Goal: Task Accomplishment & Management: Manage account settings

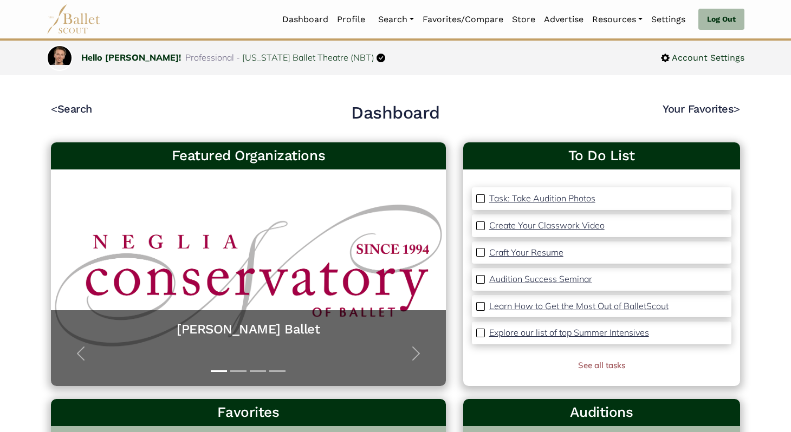
scroll to position [20, 0]
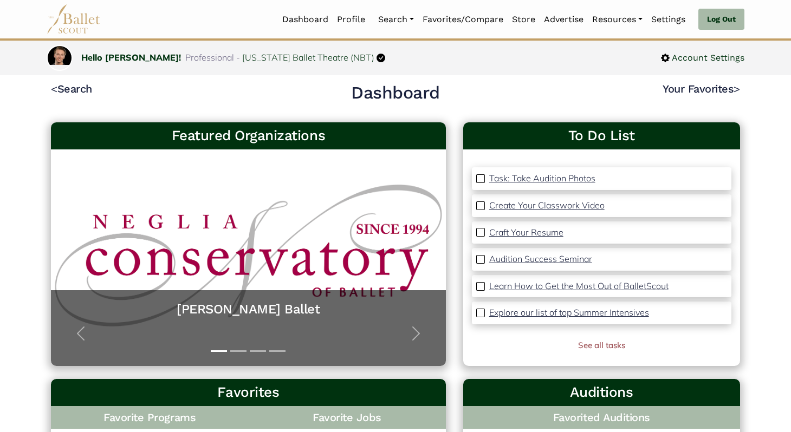
click at [74, 17] on img at bounding box center [74, 19] width 54 height 30
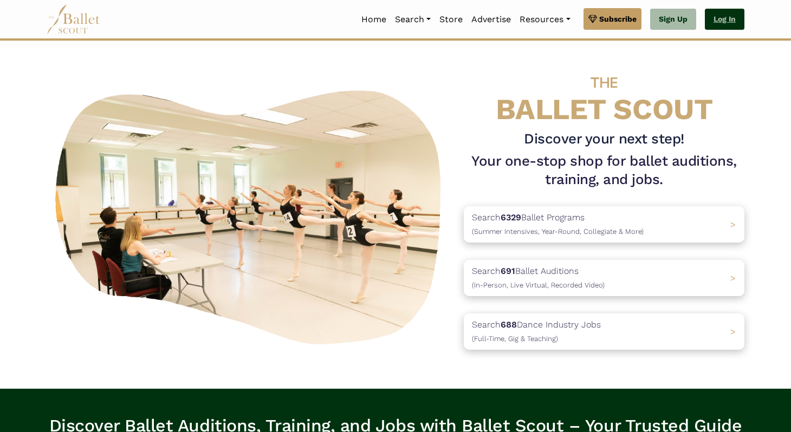
click at [712, 23] on link "Log In" at bounding box center [725, 20] width 40 height 22
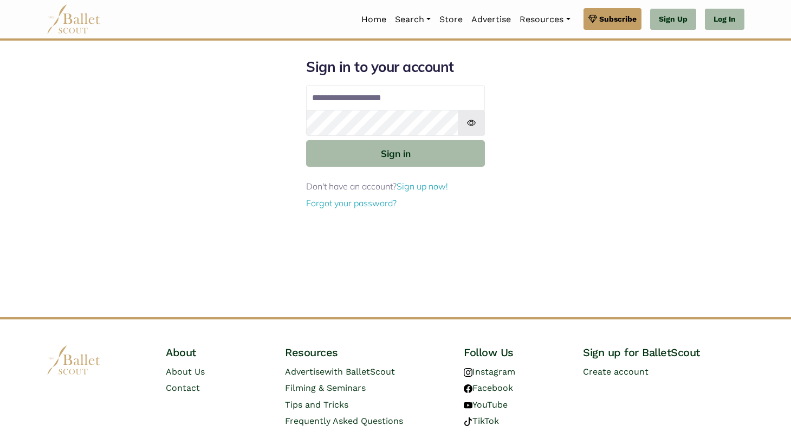
type input "**********"
click at [306, 140] on button "Sign in" at bounding box center [395, 153] width 179 height 27
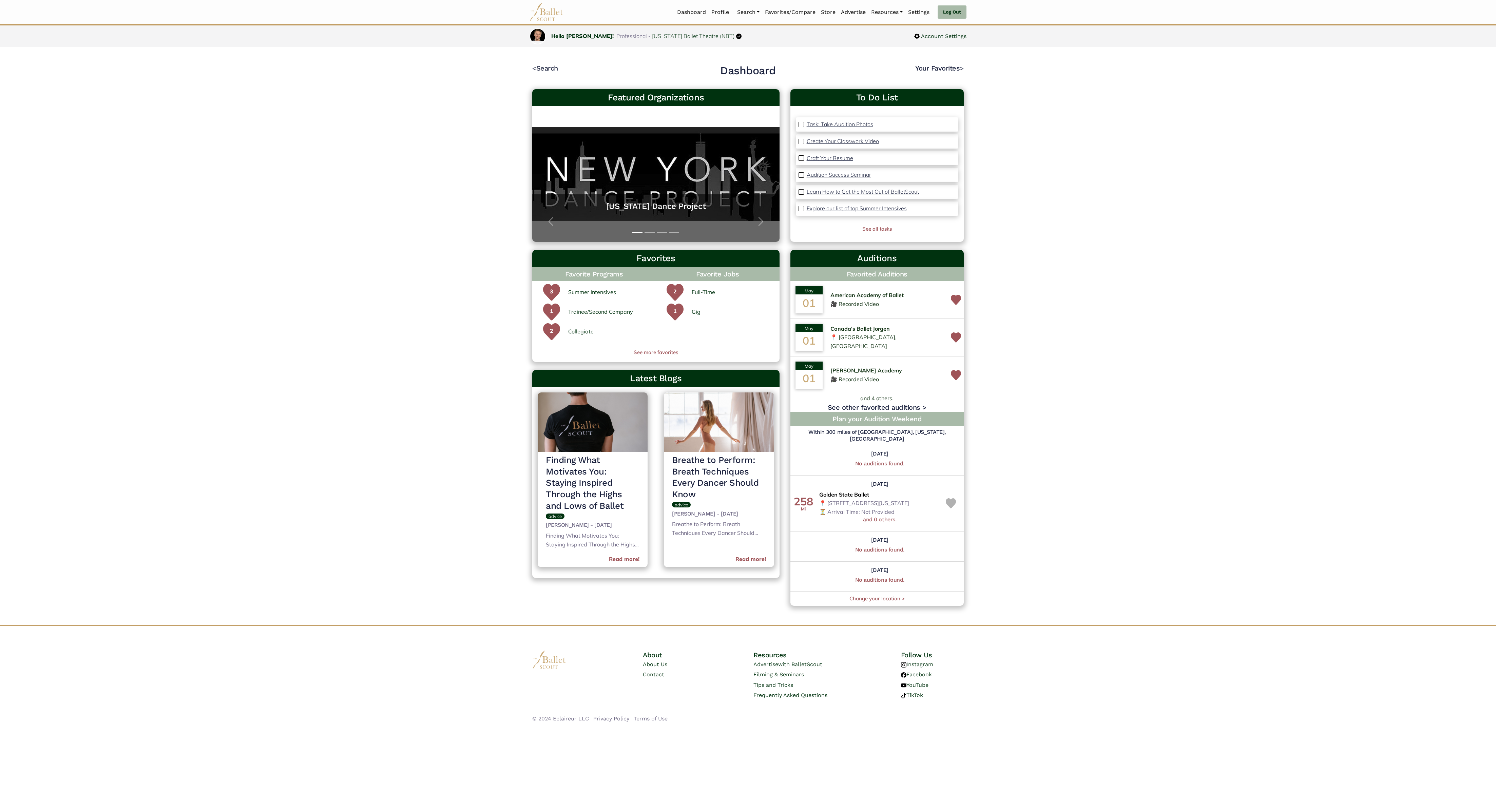
click at [495, 270] on body "Loading... Please Wait Dashboard Profile" at bounding box center [748, 368] width 1496 height 736
click at [495, 14] on img at bounding box center [547, 12] width 34 height 19
click at [946, 6] on link "Log Out" at bounding box center [952, 13] width 29 height 14
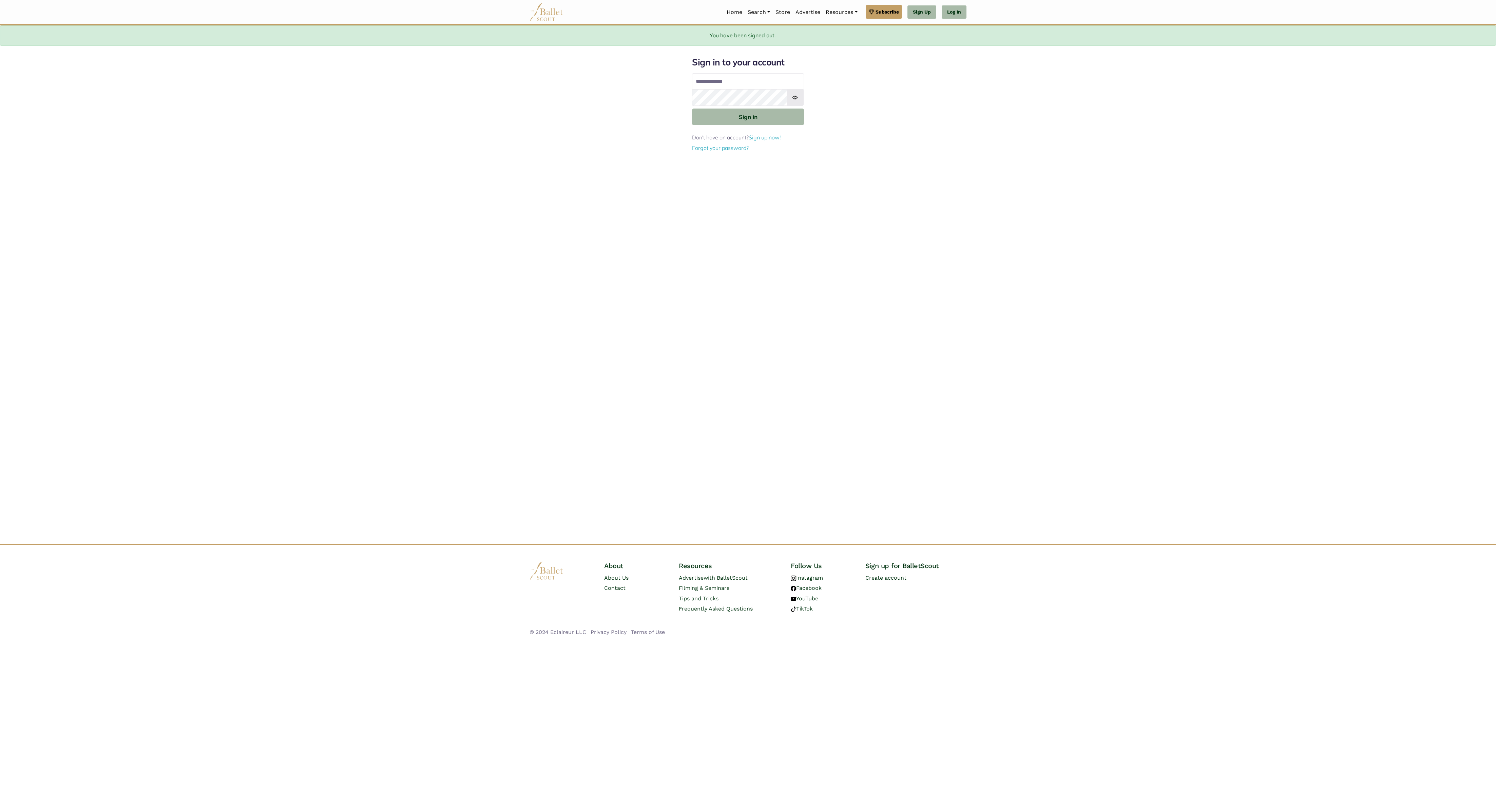
click at [549, 10] on img at bounding box center [547, 12] width 34 height 19
